Goal: Information Seeking & Learning: Find specific page/section

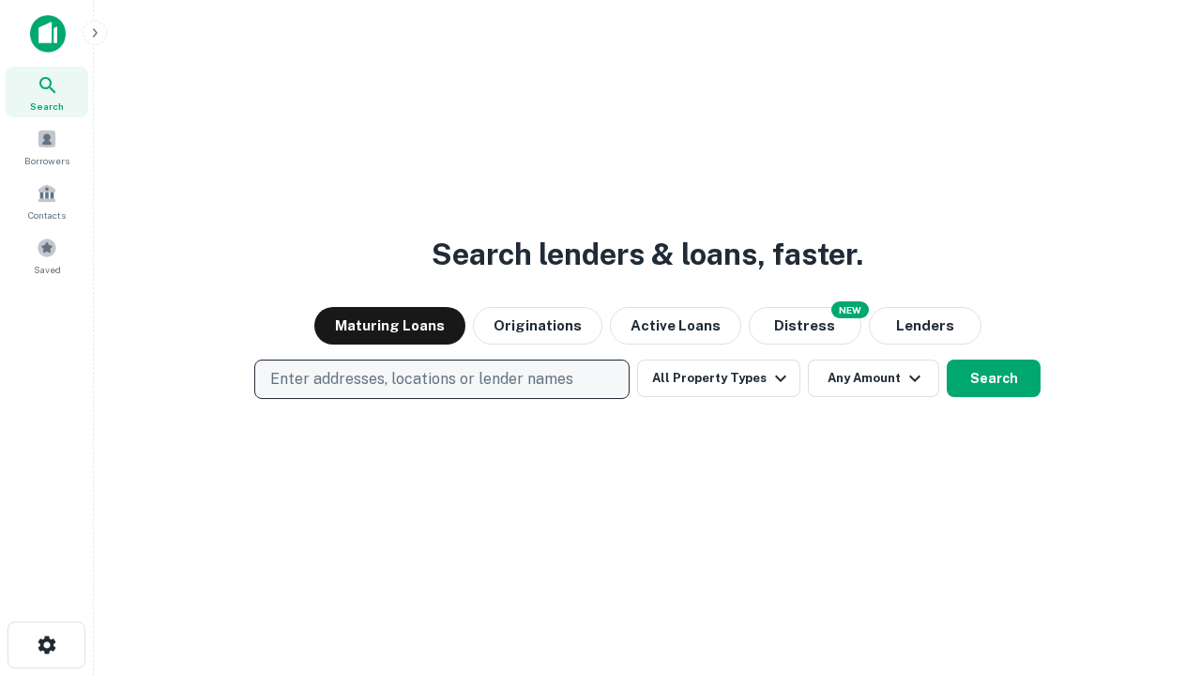
click at [441, 379] on p "Enter addresses, locations or lender names" at bounding box center [421, 379] width 303 height 23
type input "**********"
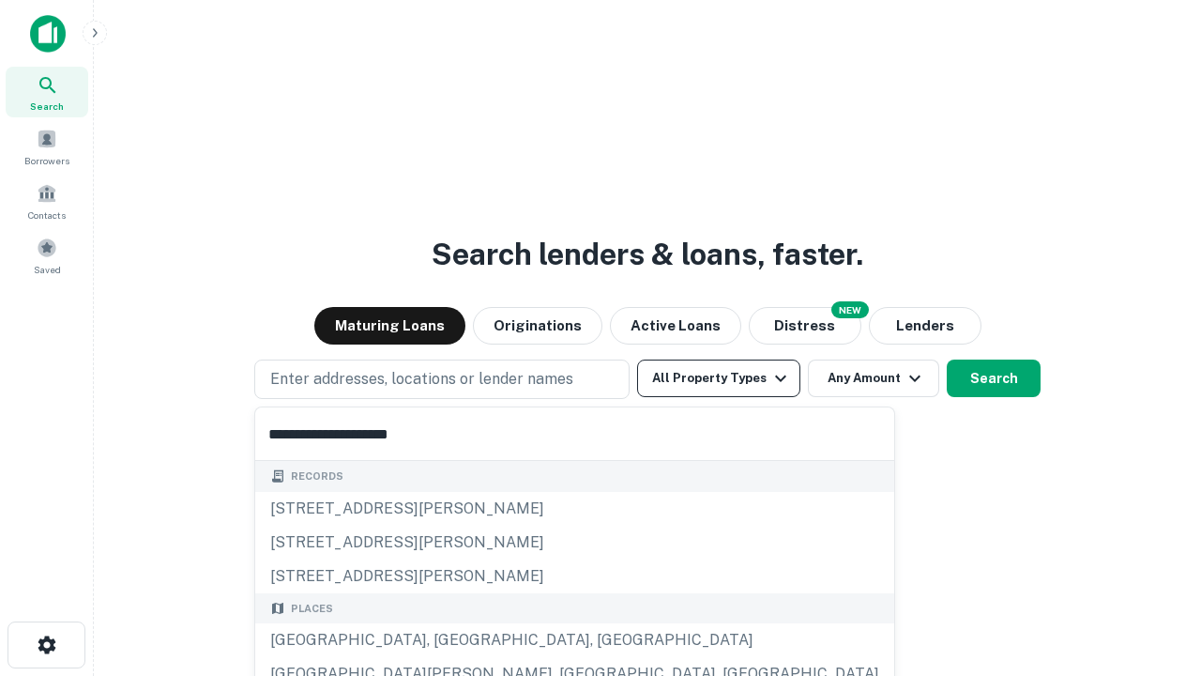
click at [449, 640] on div "[GEOGRAPHIC_DATA], [GEOGRAPHIC_DATA], [GEOGRAPHIC_DATA]" at bounding box center [574, 640] width 639 height 34
click at [719, 378] on button "All Property Types" at bounding box center [718, 379] width 163 height 38
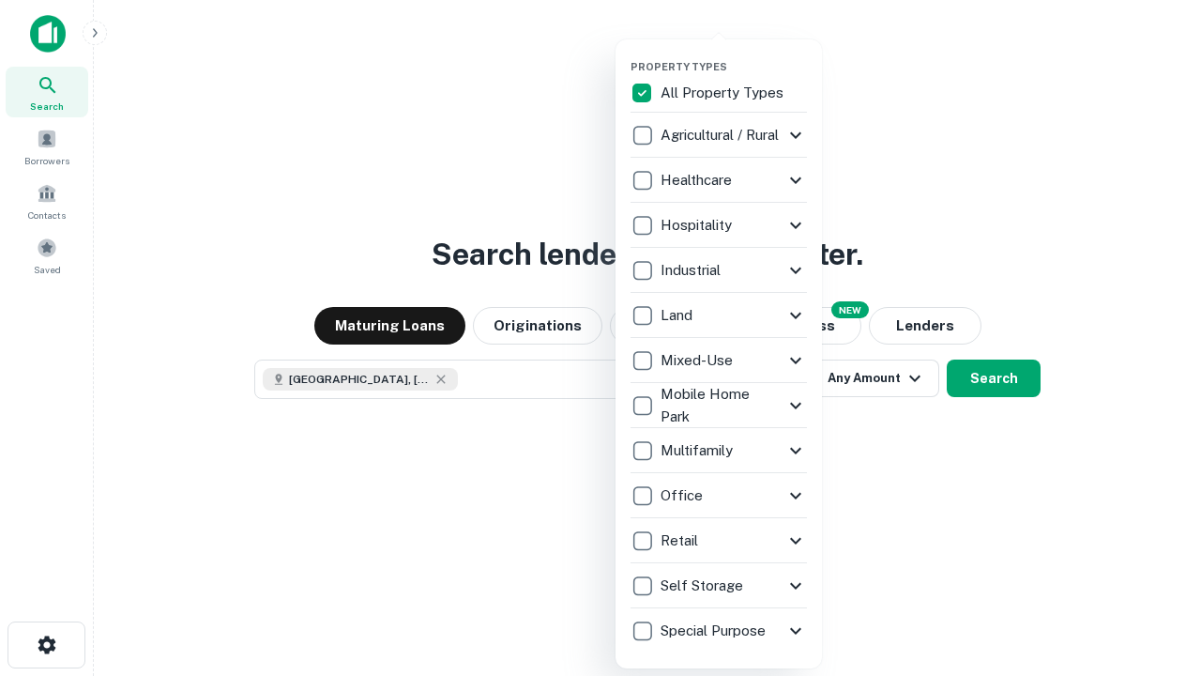
click at [734, 54] on button "button" at bounding box center [734, 54] width 207 height 1
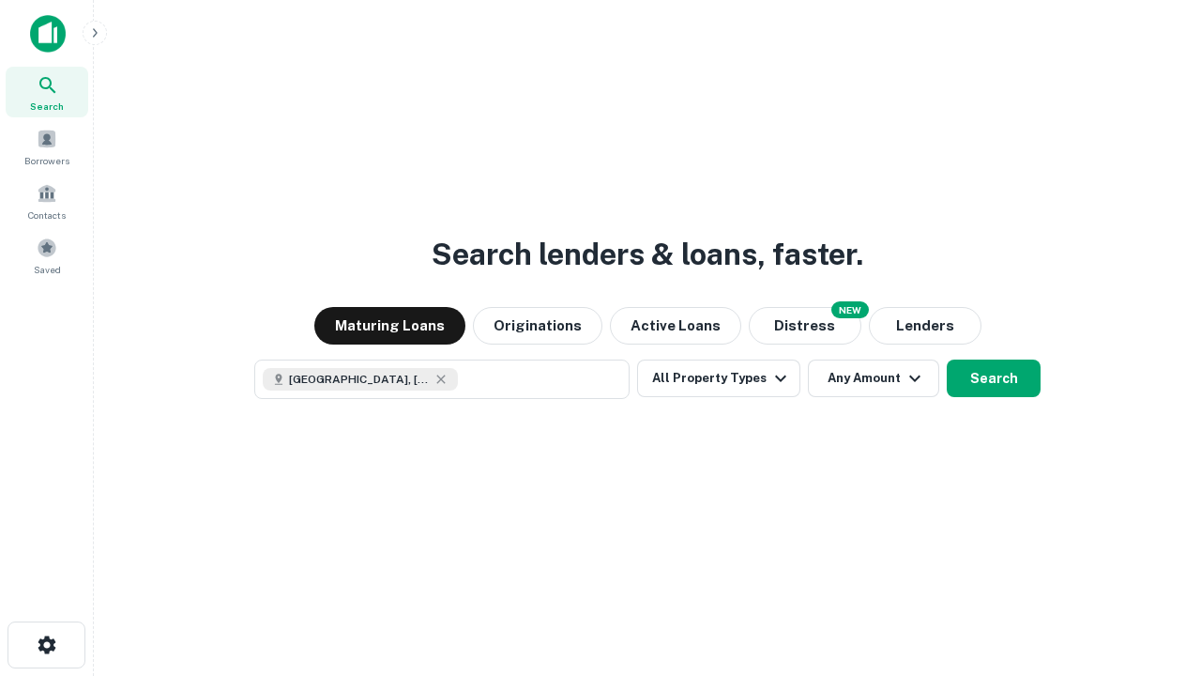
scroll to position [30, 0]
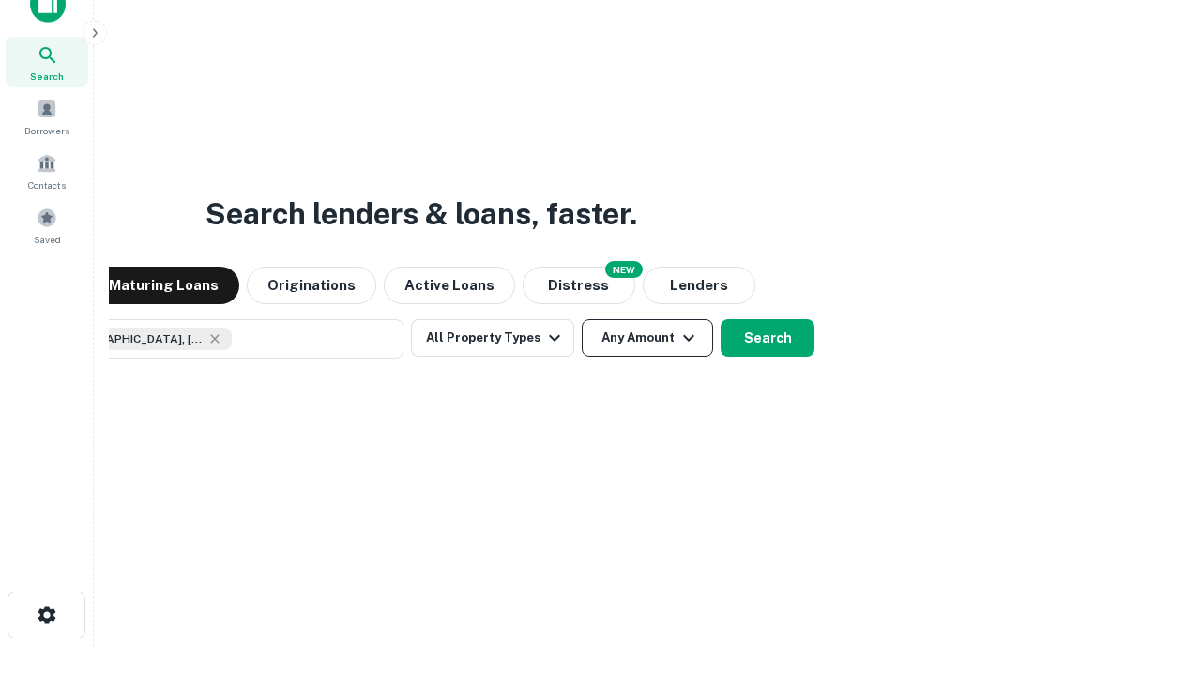
click at [582, 319] on button "Any Amount" at bounding box center [647, 338] width 131 height 38
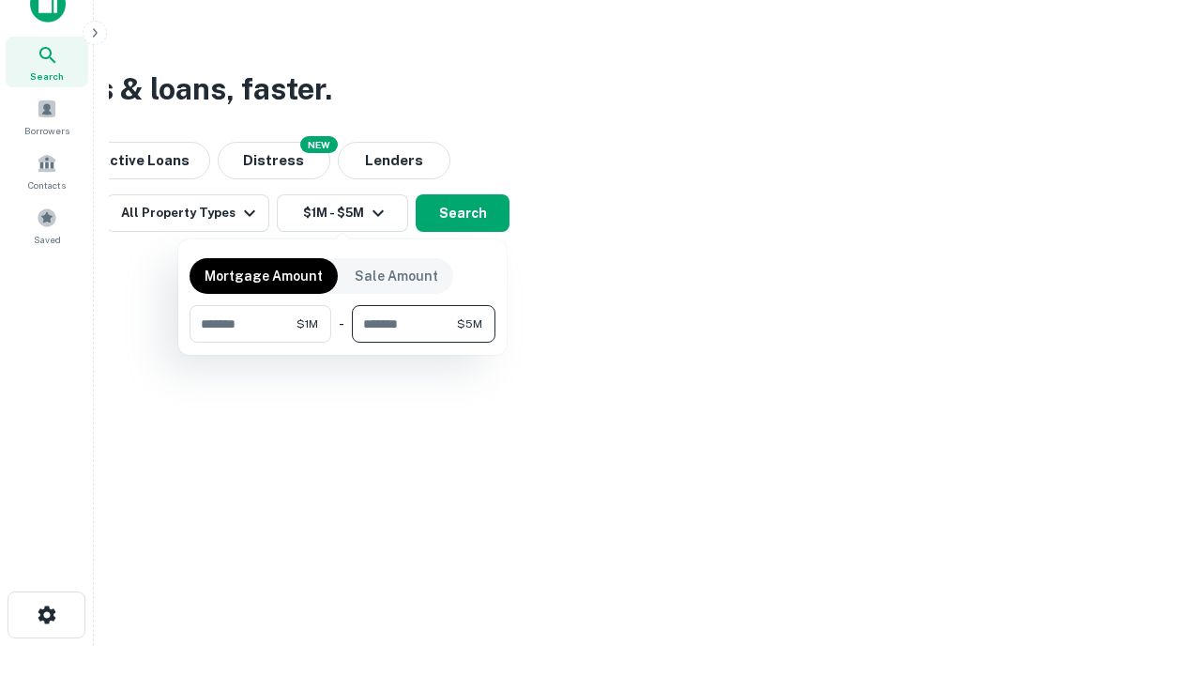
type input "*******"
click at [343, 343] on button "button" at bounding box center [343, 343] width 306 height 1
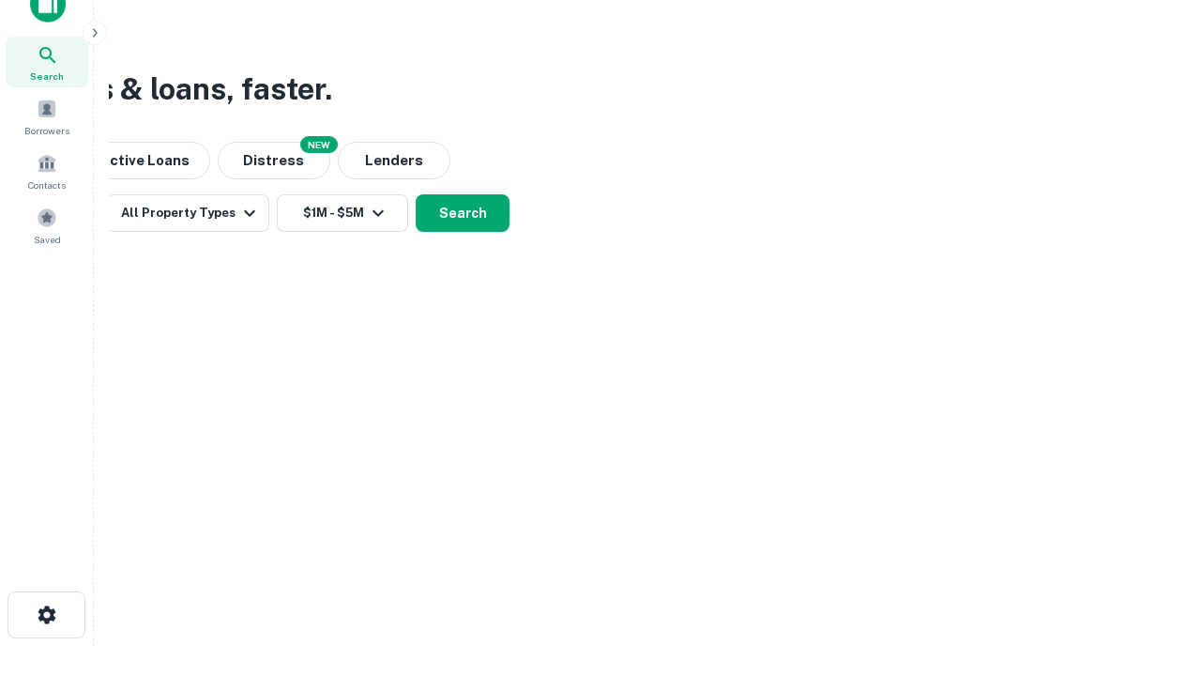
scroll to position [30, 0]
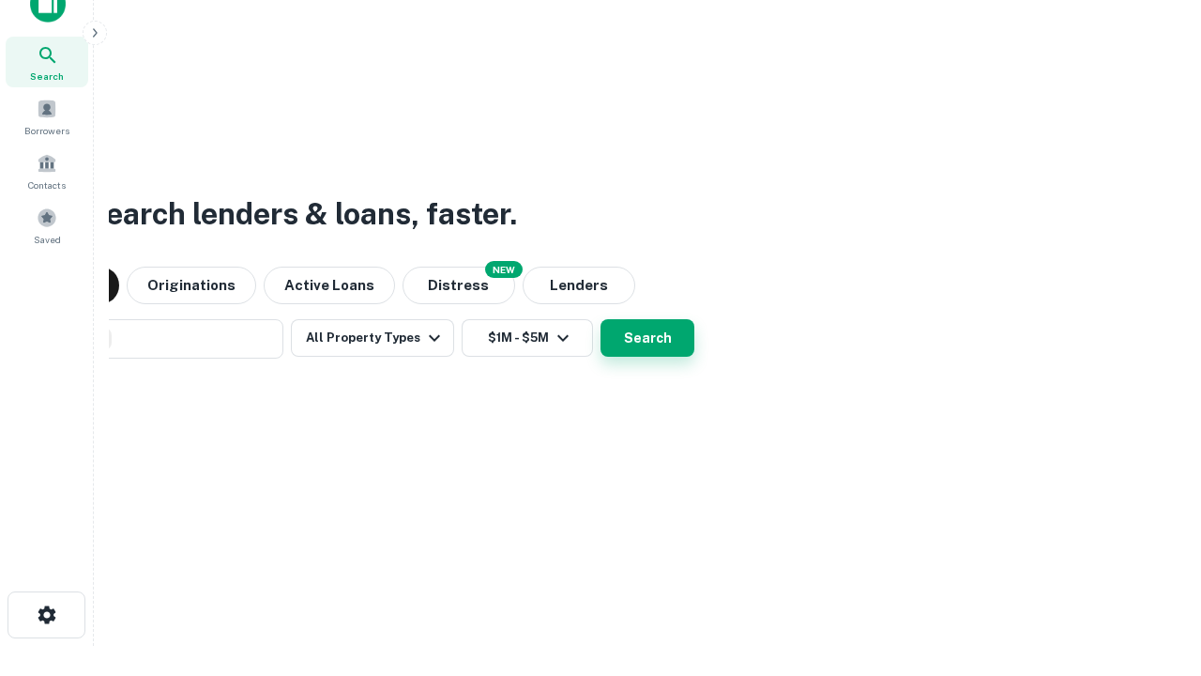
click at [601, 319] on button "Search" at bounding box center [648, 338] width 94 height 38
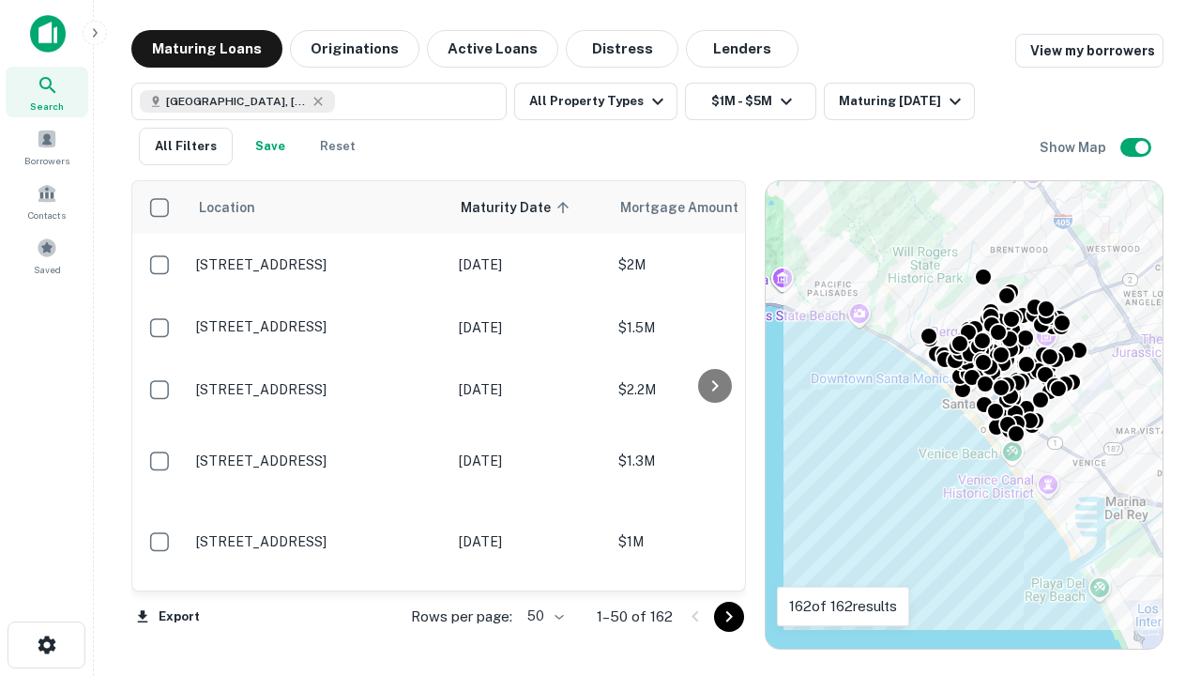
click at [543, 616] on body "Search Borrowers Contacts Saved Maturing Loans Originations Active Loans Distre…" at bounding box center [600, 338] width 1201 height 676
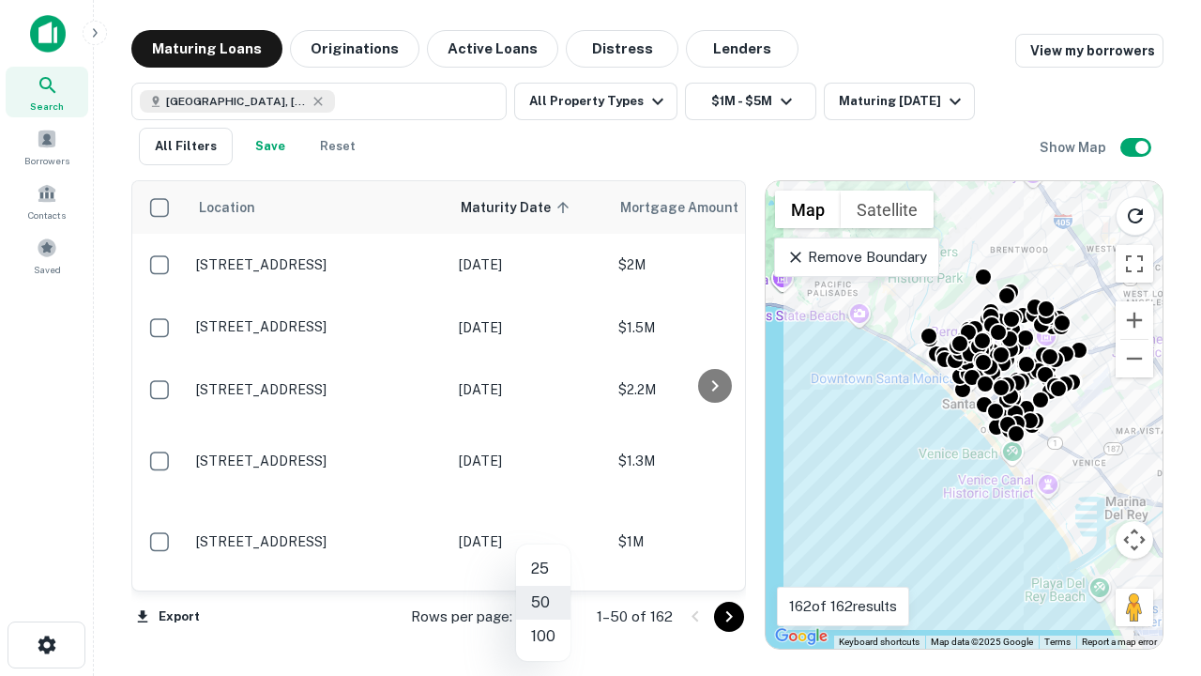
click at [543, 569] on li "25" at bounding box center [543, 569] width 54 height 34
